Goal: Task Accomplishment & Management: Complete application form

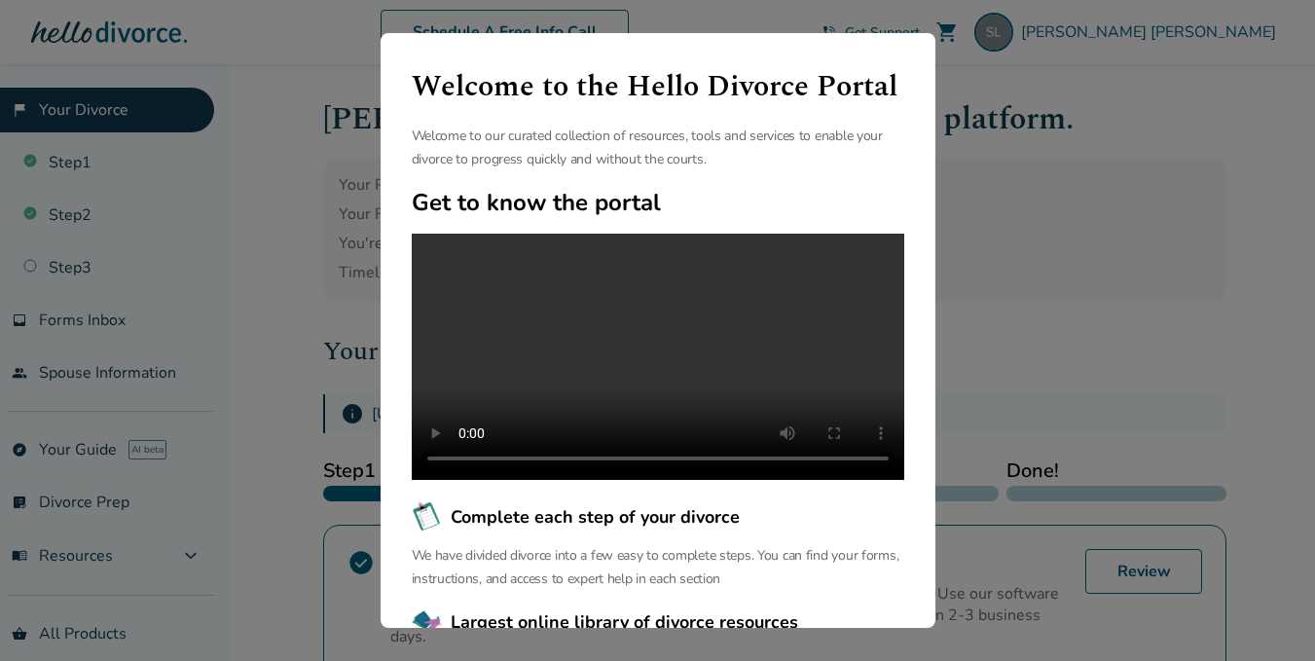
click at [274, 278] on div "Welcome to the Hello Divorce Portal Welcome to our curated collection of resour…" at bounding box center [657, 330] width 1315 height 661
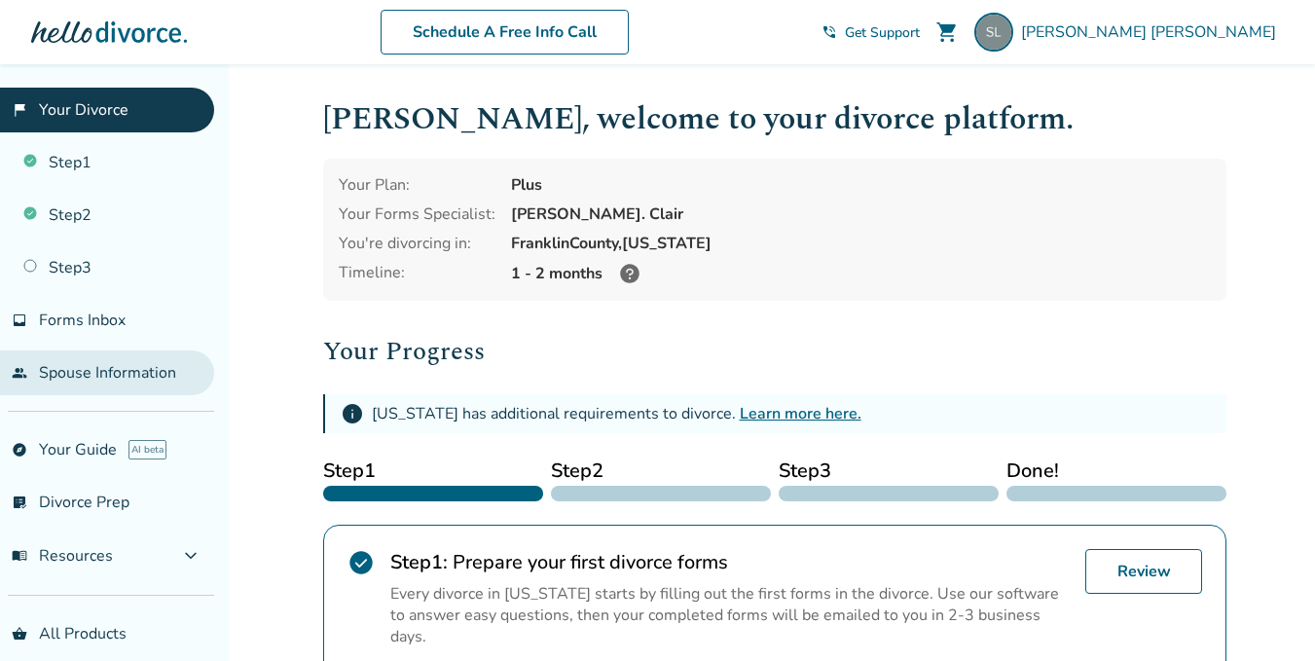
click at [143, 365] on link "people Spouse Information" at bounding box center [107, 372] width 214 height 45
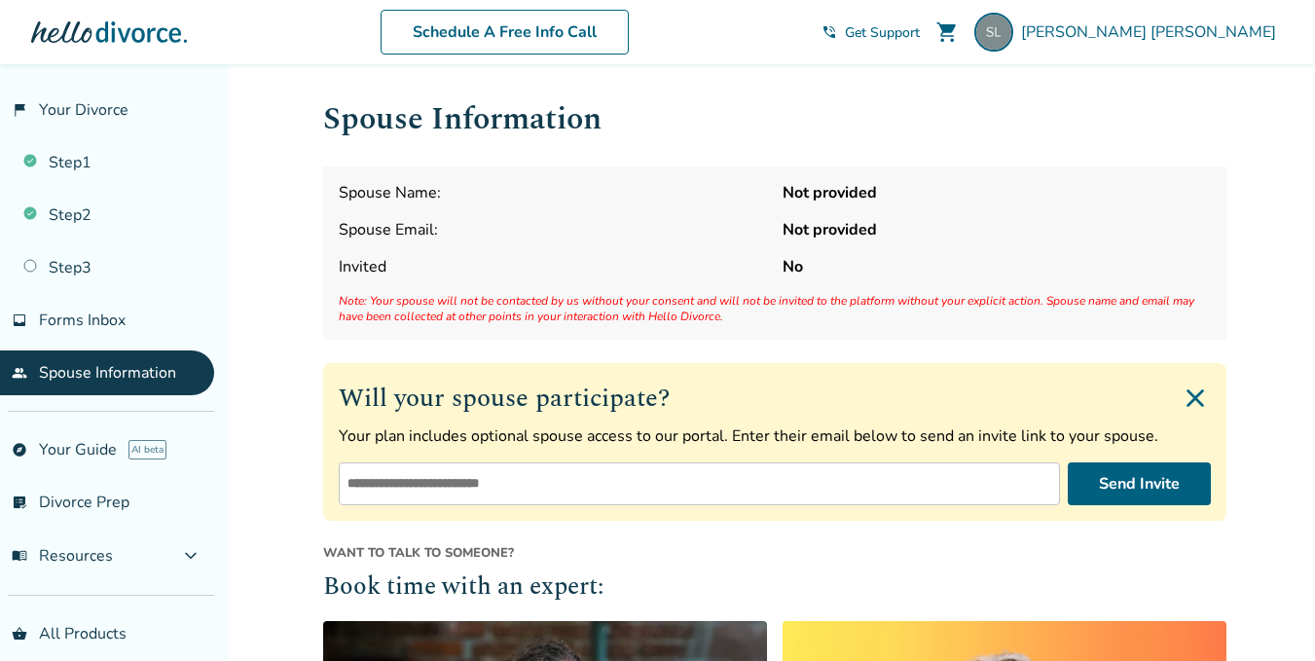
click at [803, 185] on strong "Not provided" at bounding box center [997, 192] width 428 height 21
click at [499, 193] on span "Spouse Name:" at bounding box center [553, 192] width 428 height 21
click at [449, 481] on input "email" at bounding box center [699, 483] width 721 height 43
type input "**********"
click at [1127, 482] on button "Send Invite" at bounding box center [1139, 483] width 143 height 43
